Goal: Check status: Check status

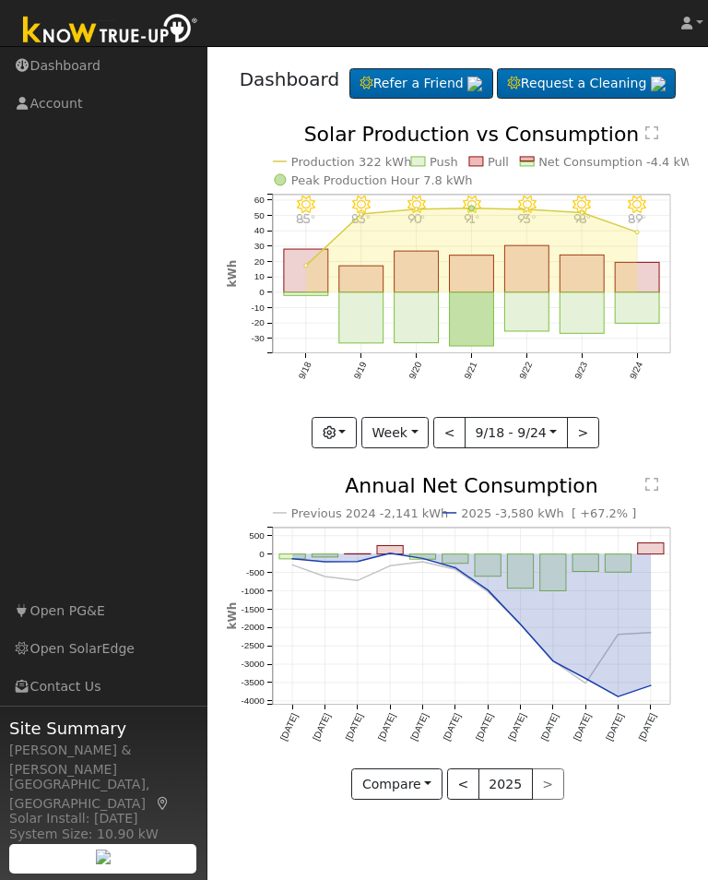
click at [343, 448] on button "button" at bounding box center [334, 432] width 45 height 31
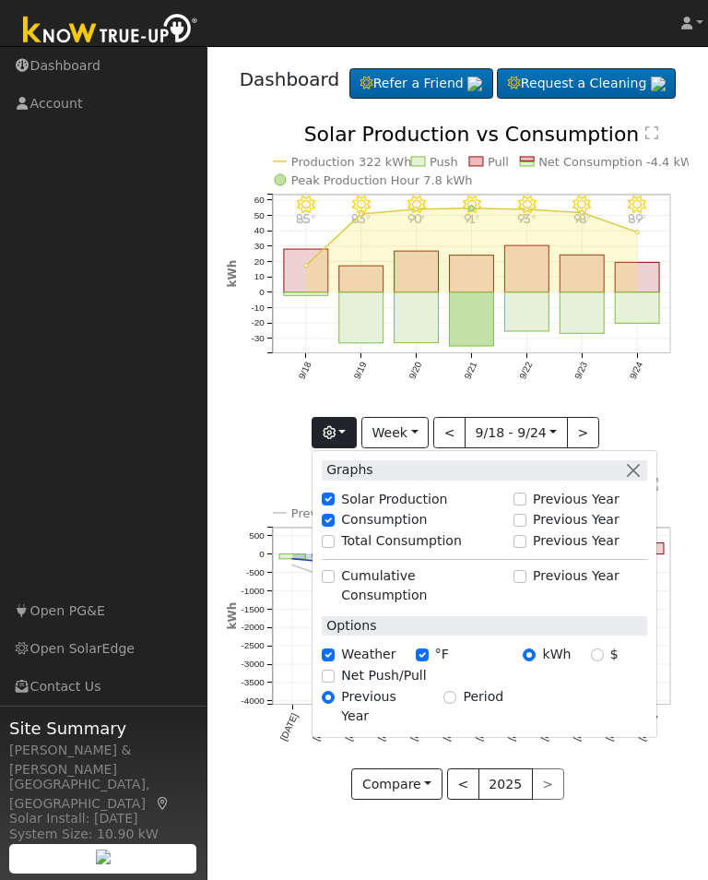
click at [351, 551] on label "Total Consumption" at bounding box center [401, 540] width 121 height 19
click at [335, 548] on input "Total Consumption" at bounding box center [328, 541] width 13 height 13
checkbox input "true"
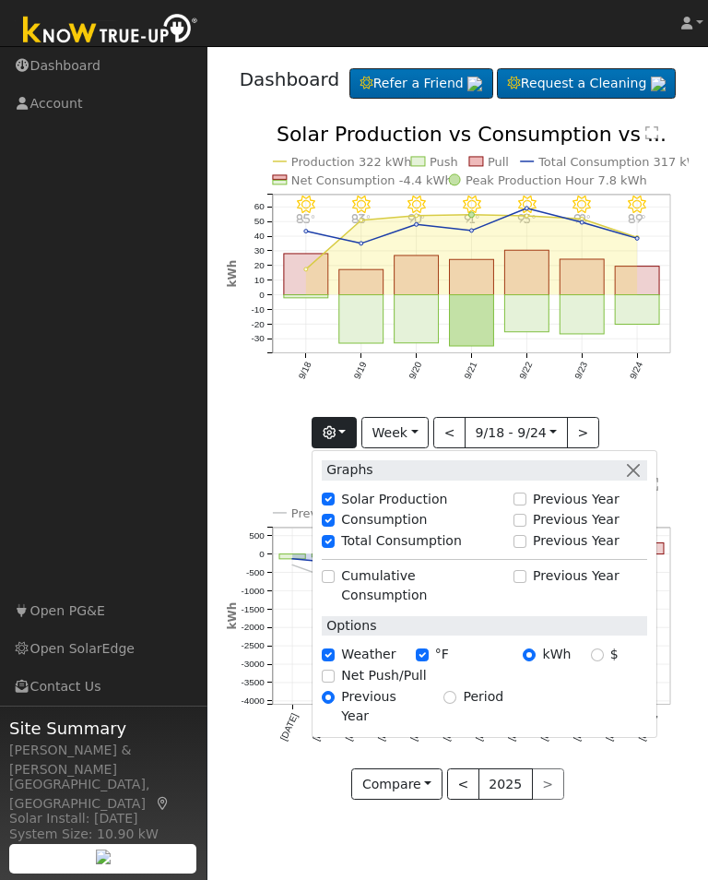
click at [347, 448] on button "button" at bounding box center [334, 432] width 45 height 31
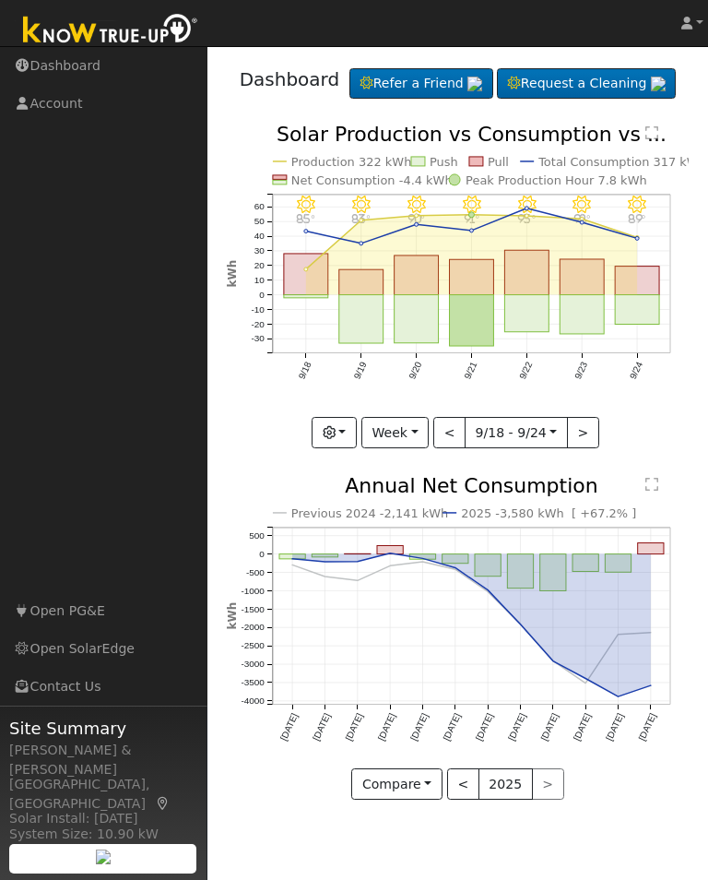
click at [418, 448] on button "Week" at bounding box center [394, 432] width 67 height 31
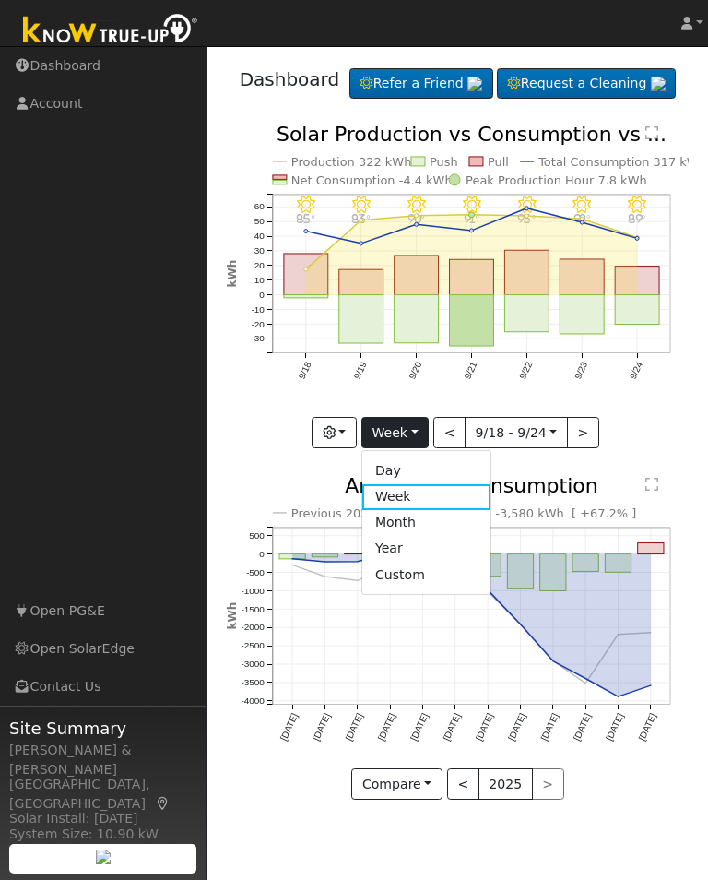
click at [403, 536] on link "Month" at bounding box center [426, 523] width 128 height 26
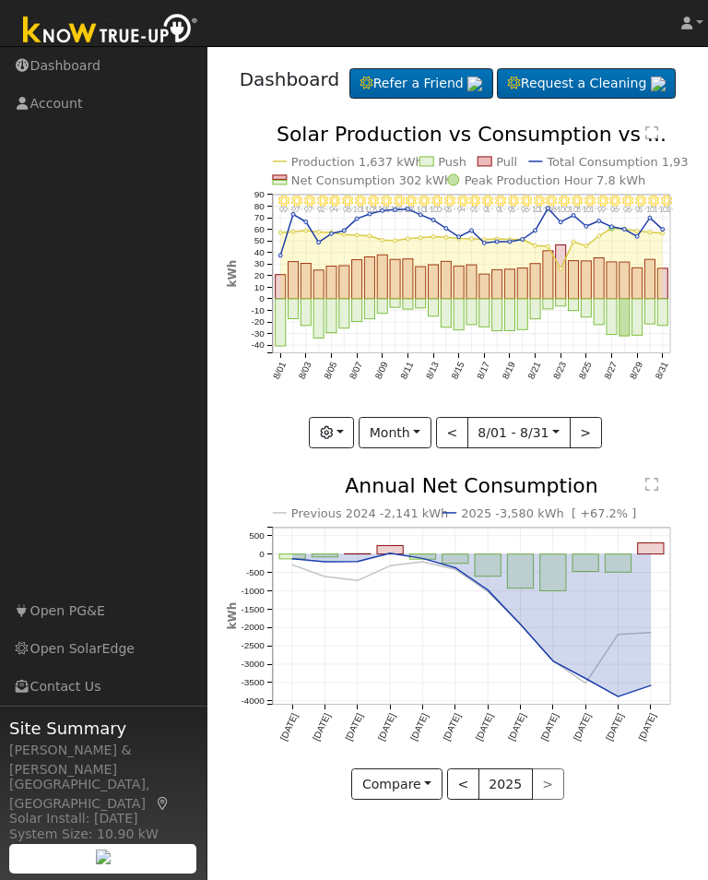
click at [456, 448] on button "<" at bounding box center [452, 432] width 32 height 31
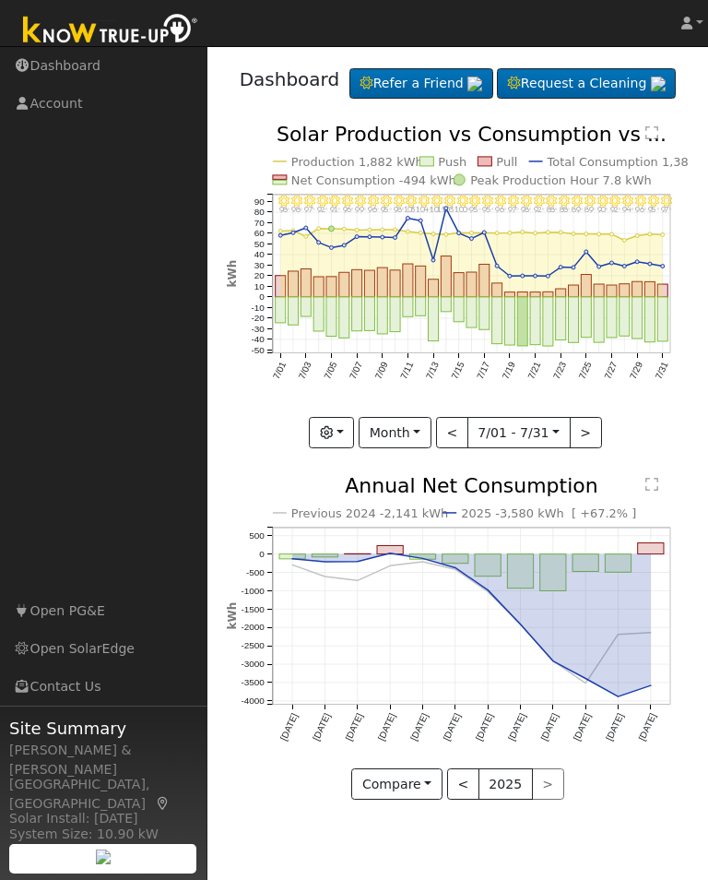
click at [579, 448] on button ">" at bounding box center [586, 432] width 32 height 31
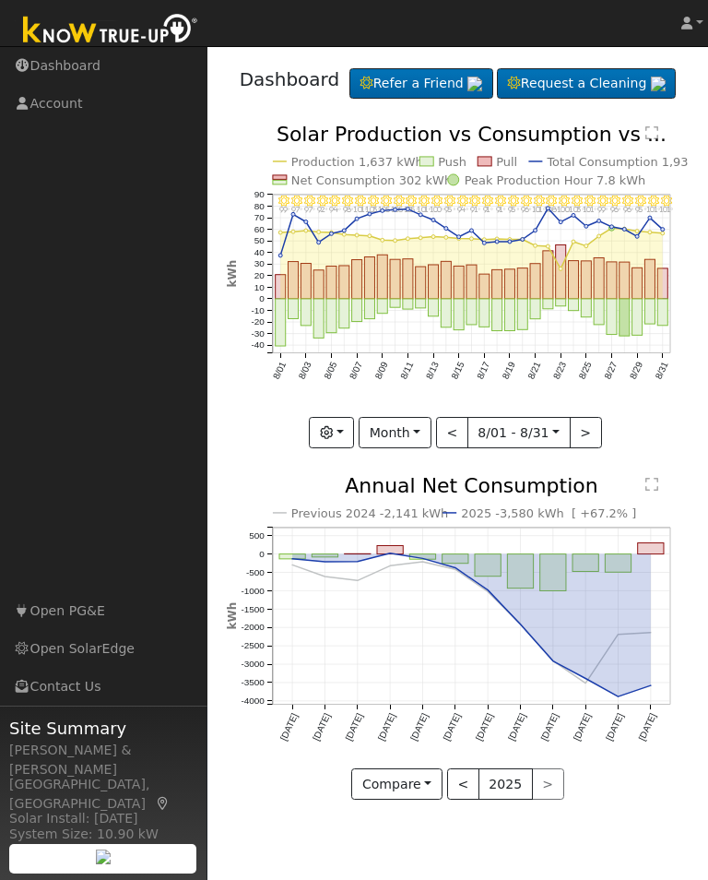
click at [584, 448] on button ">" at bounding box center [586, 432] width 32 height 31
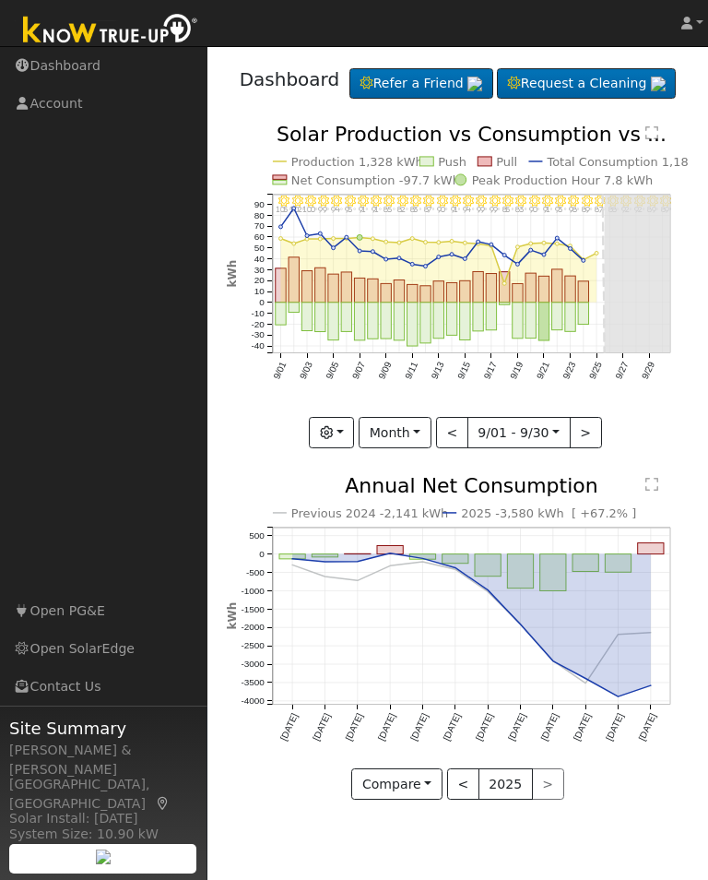
click at [422, 448] on button "Month" at bounding box center [395, 432] width 73 height 31
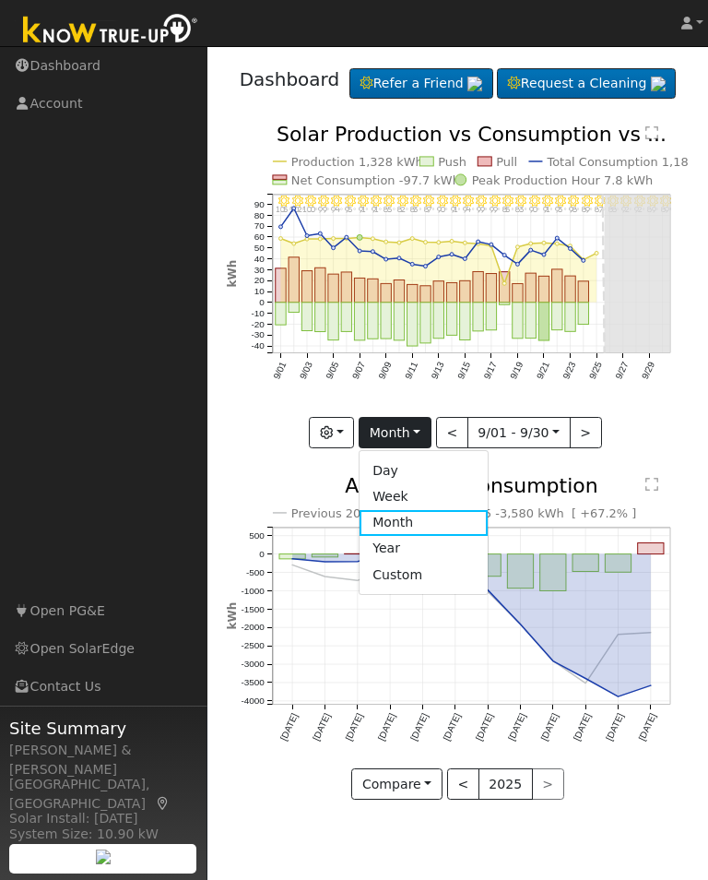
click at [402, 483] on link "Day" at bounding box center [424, 470] width 128 height 26
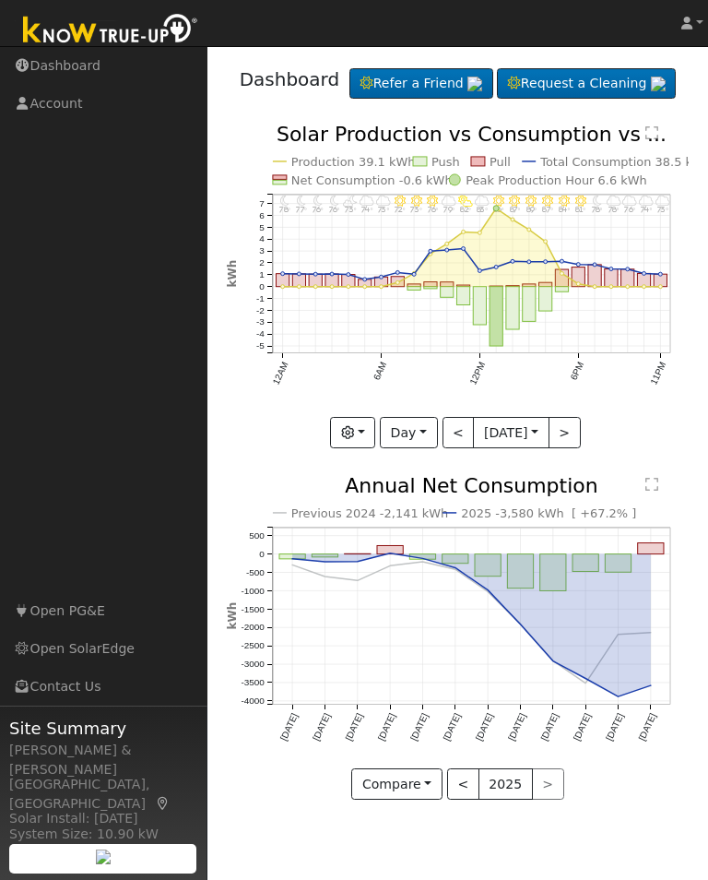
click at [449, 448] on button "<" at bounding box center [459, 432] width 32 height 31
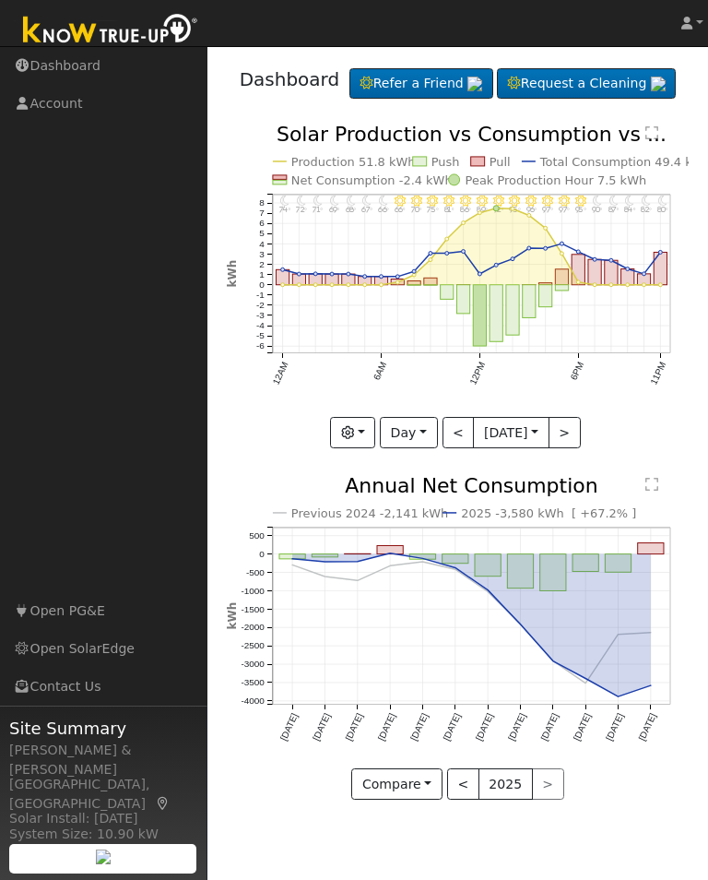
click at [567, 448] on button ">" at bounding box center [565, 432] width 32 height 31
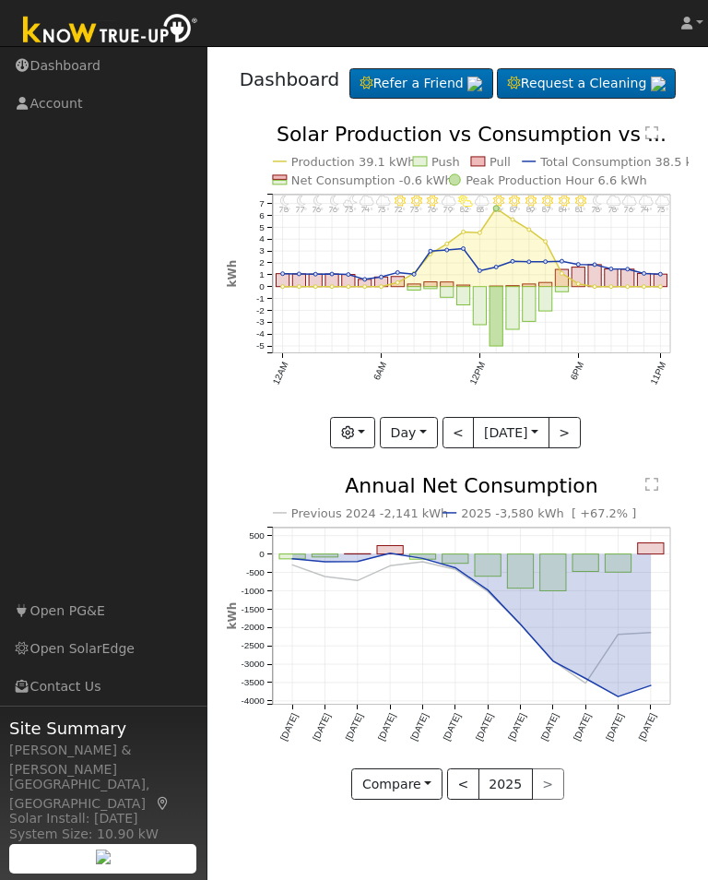
click at [443, 448] on button "<" at bounding box center [459, 432] width 32 height 31
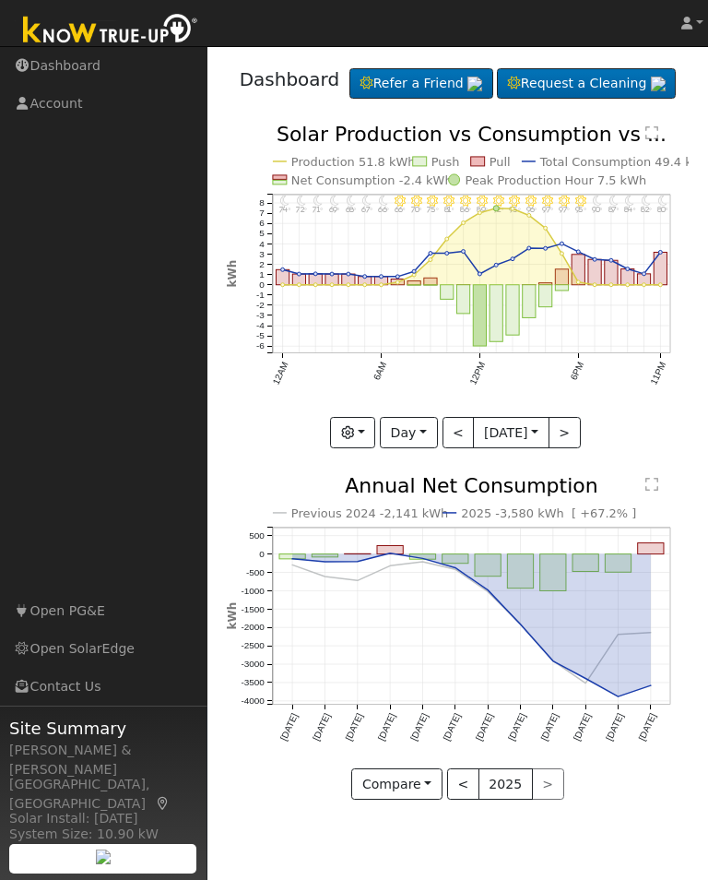
click at [450, 448] on button "<" at bounding box center [459, 432] width 32 height 31
type input "[DATE]"
